Goal: Task Accomplishment & Management: Complete application form

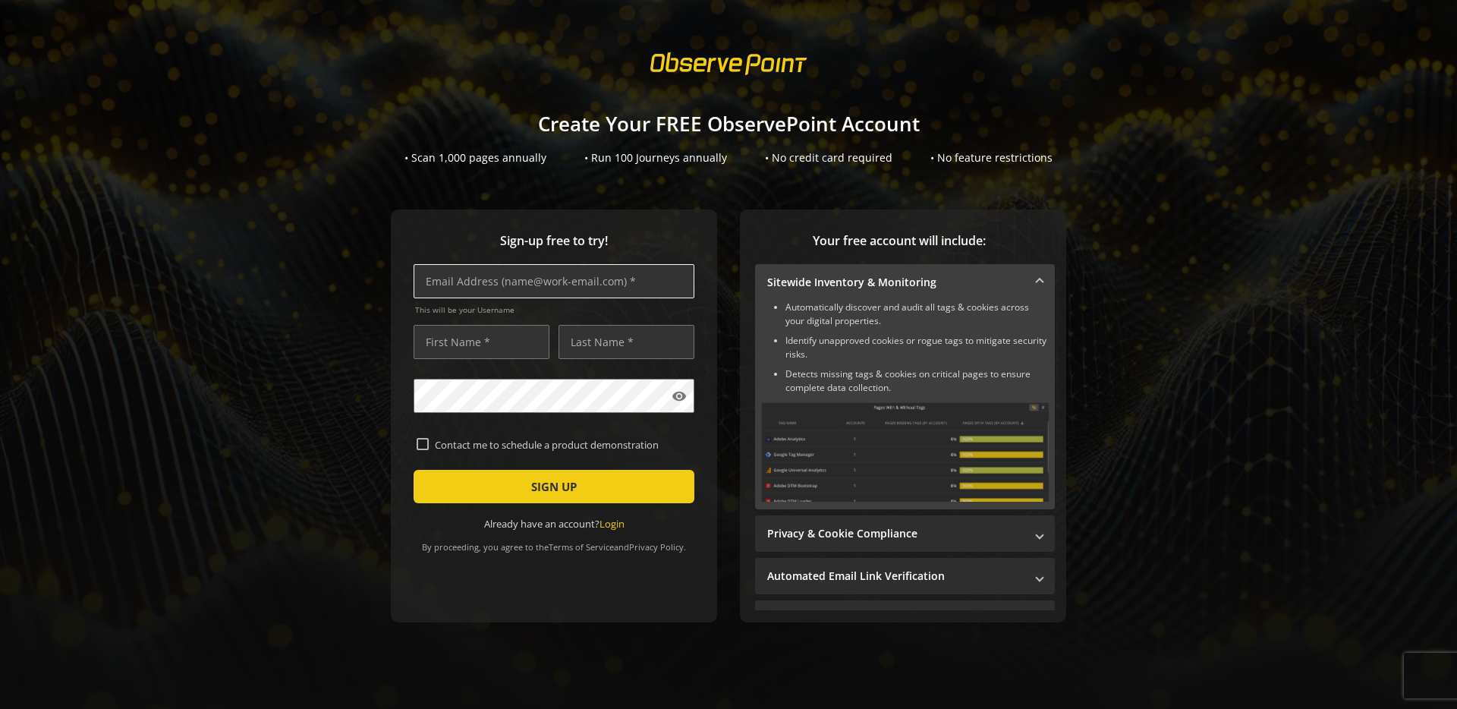
click at [465, 291] on input "text" at bounding box center [554, 281] width 281 height 34
click at [519, 285] on input "[EMAIL_ADDRESS][DOMAIN_NAME]" at bounding box center [554, 281] width 281 height 34
type input "[EMAIL_ADDRESS][DOMAIN_NAME]"
type input "Testing Marketo Race Conditions"
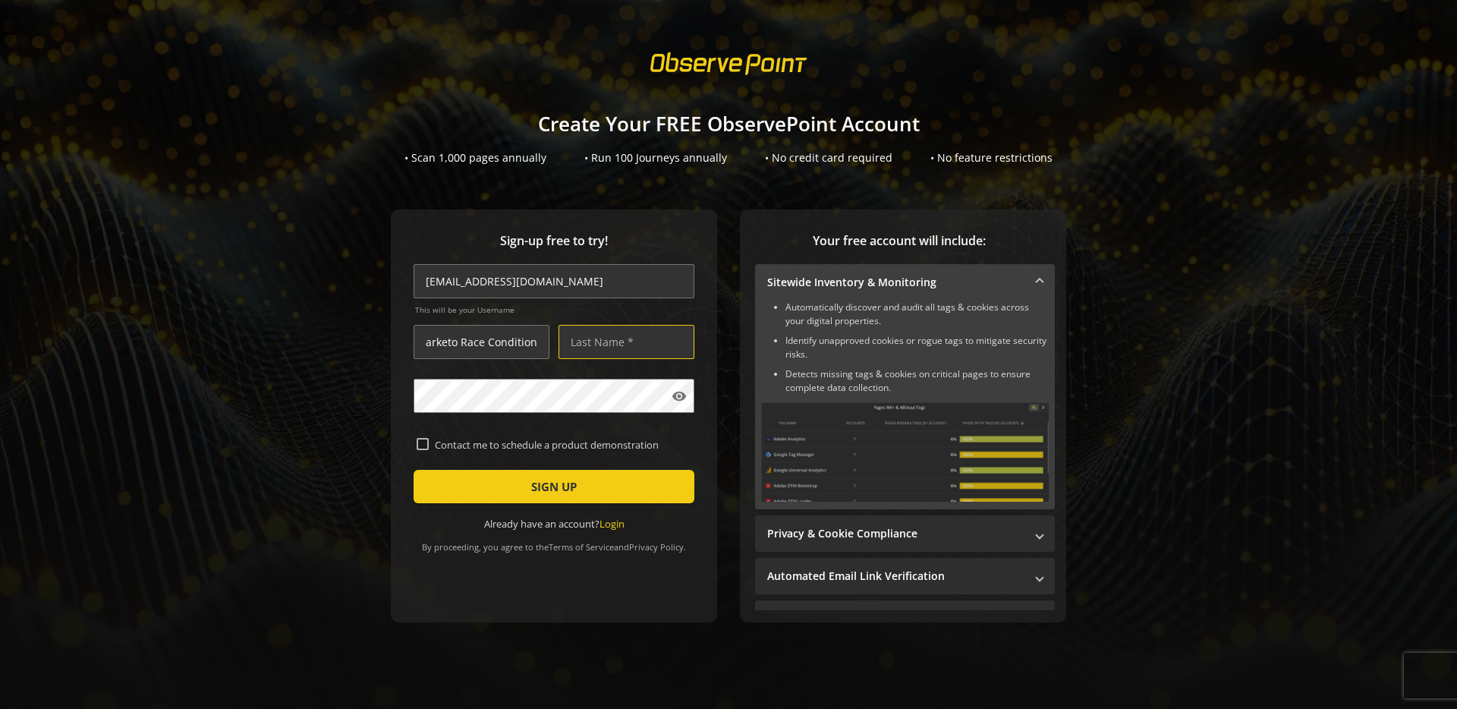
scroll to position [0, 0]
type input "Testing"
click at [500, 448] on label "Contact me to schedule a product demonstration" at bounding box center [560, 445] width 263 height 14
click at [429, 448] on input "Contact me to schedule a product demonstration" at bounding box center [423, 444] width 12 height 12
click at [484, 447] on label "Contact me to schedule a product demonstration" at bounding box center [560, 445] width 263 height 14
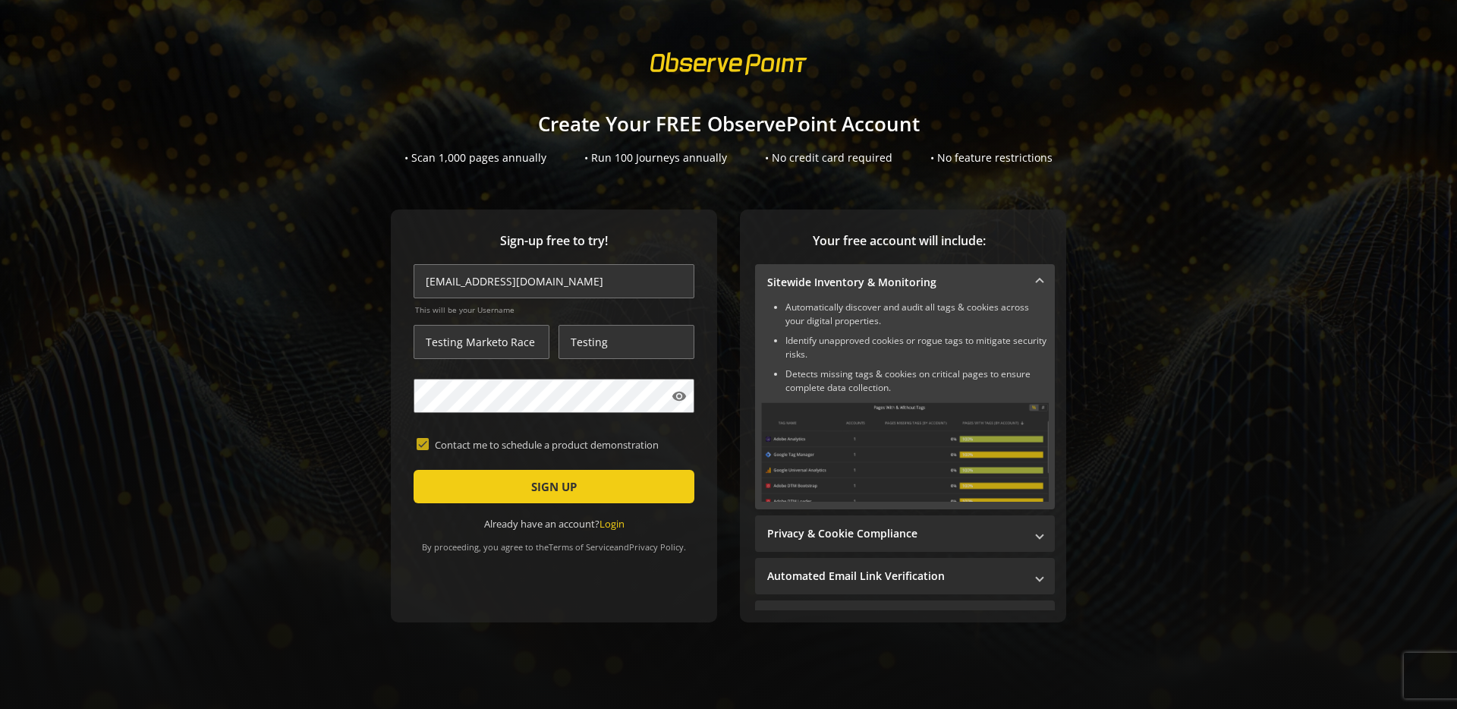
click at [429, 447] on input "Contact me to schedule a product demonstration" at bounding box center [423, 444] width 12 height 12
click at [484, 447] on label "Contact me to schedule a product demonstration" at bounding box center [560, 445] width 263 height 14
click at [429, 447] on input "Contact me to schedule a product demonstration" at bounding box center [423, 444] width 12 height 12
click at [494, 445] on label "Contact me to schedule a product demonstration" at bounding box center [560, 445] width 263 height 14
click at [429, 445] on input "Contact me to schedule a product demonstration" at bounding box center [423, 444] width 12 height 12
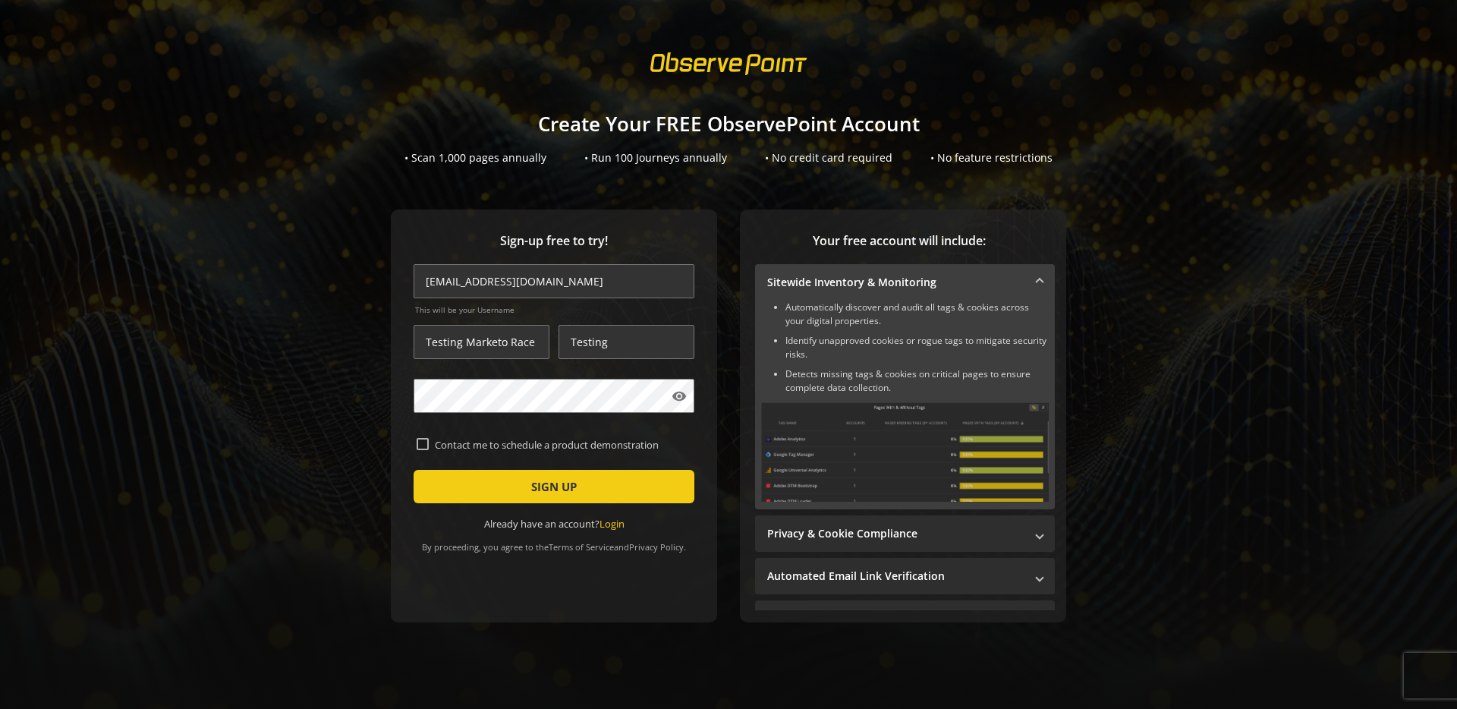
checkbox input "false"
click at [555, 495] on span "SIGN UP" at bounding box center [554, 486] width 46 height 27
